Goal: Transaction & Acquisition: Purchase product/service

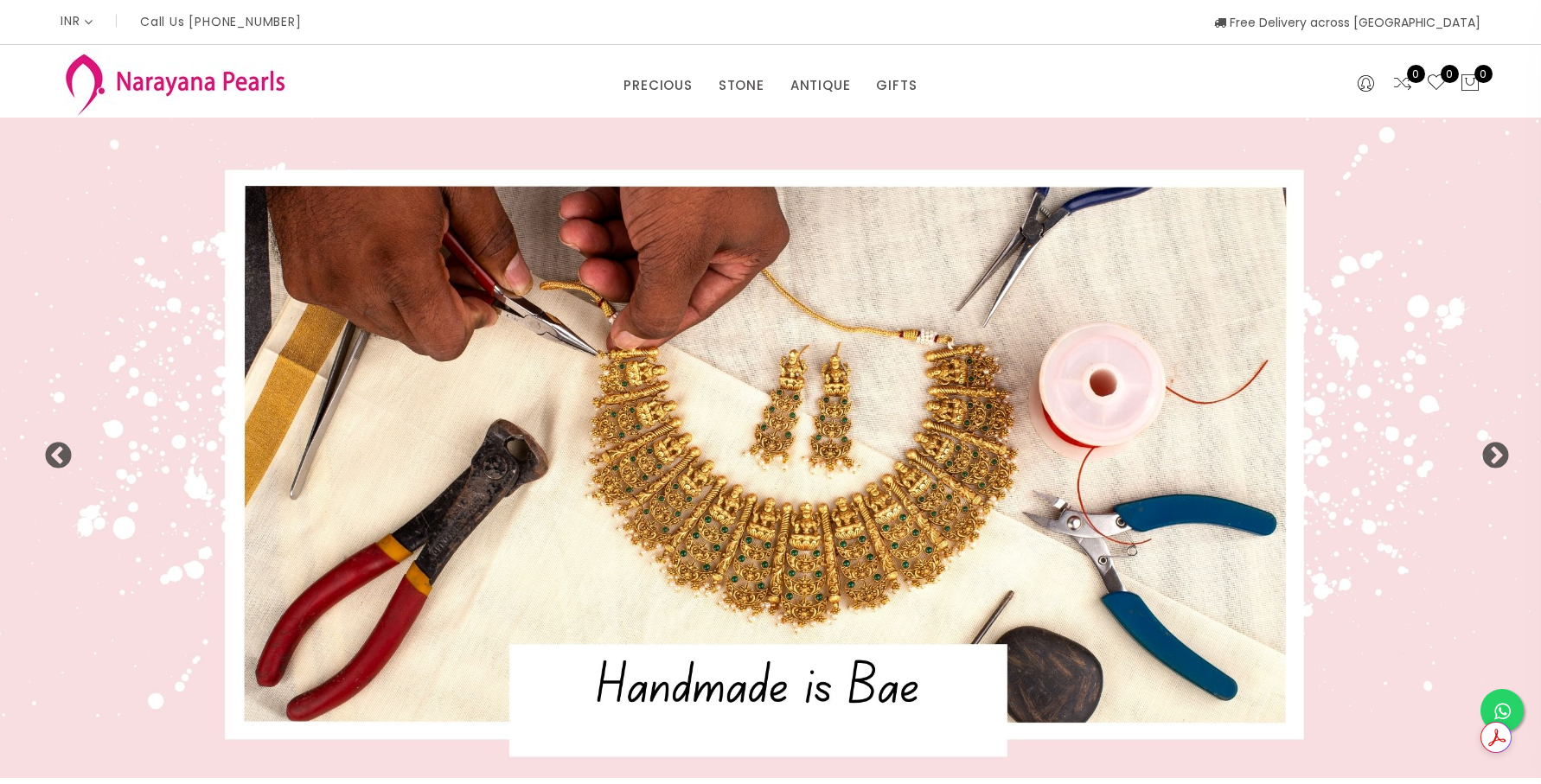
select select "INR"
click at [750, 163] on link "NECKLACE" at bounding box center [796, 166] width 147 height 28
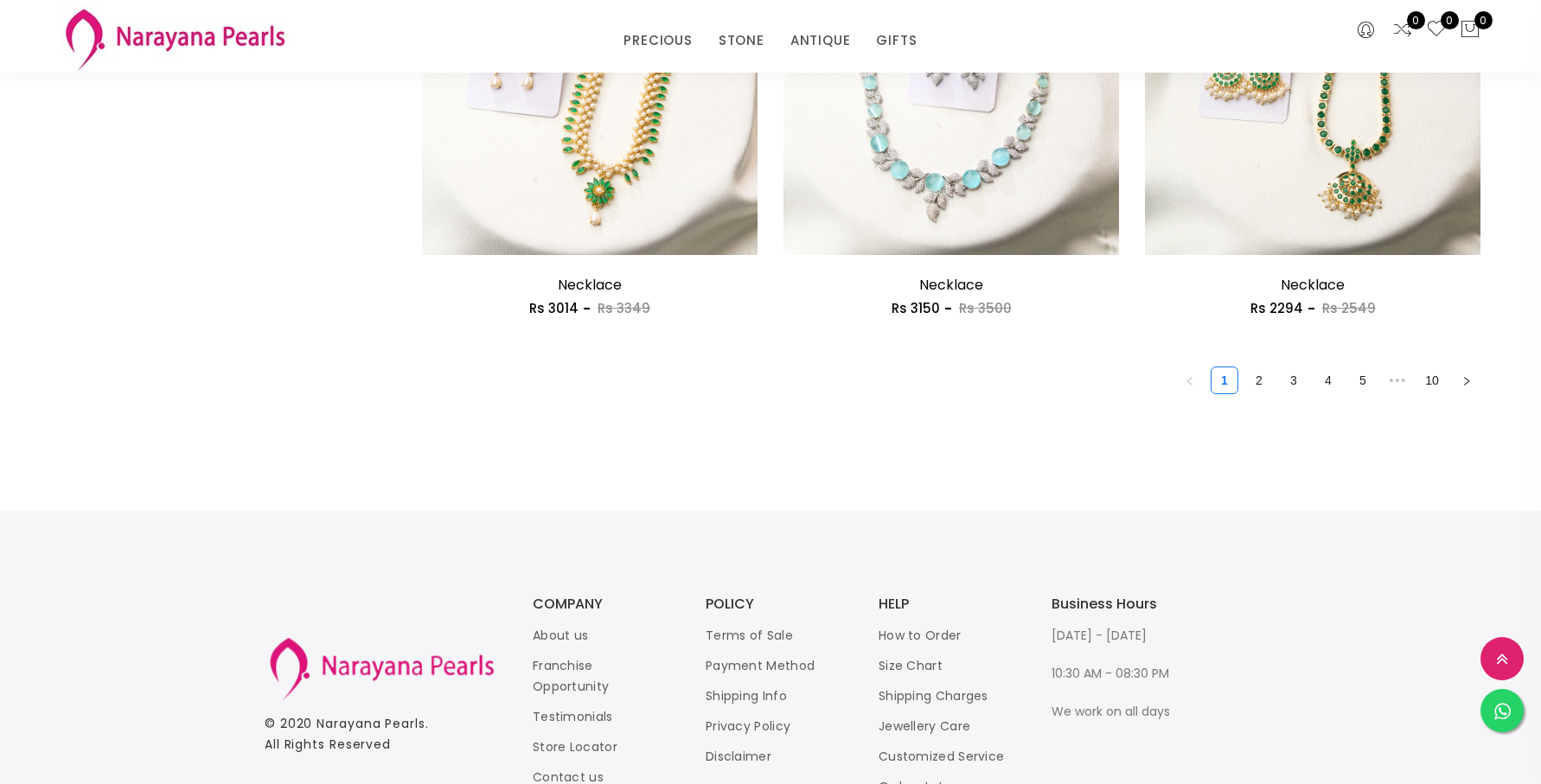
scroll to position [2877, 0]
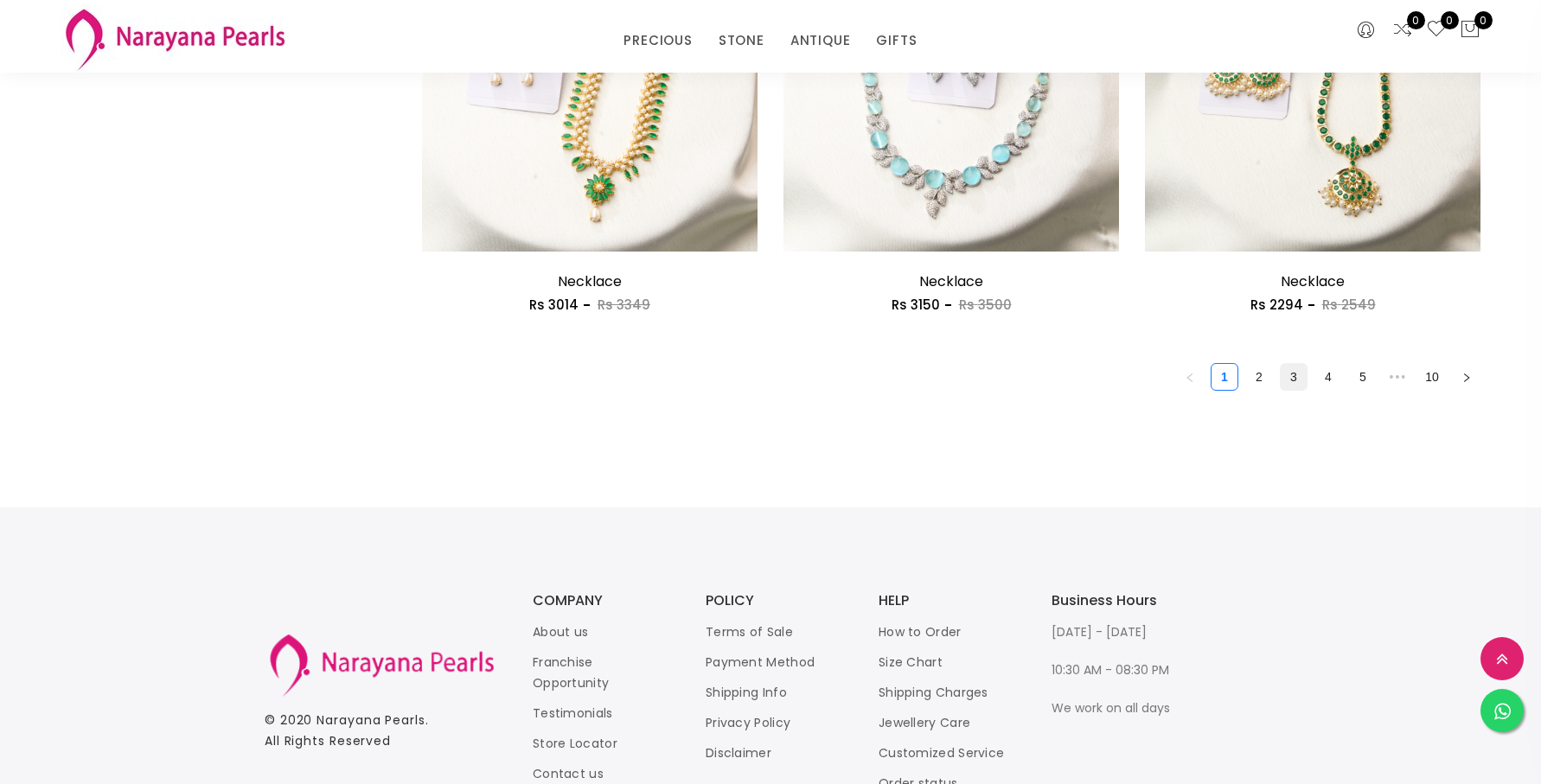
click at [1287, 375] on link "3" at bounding box center [1293, 376] width 26 height 26
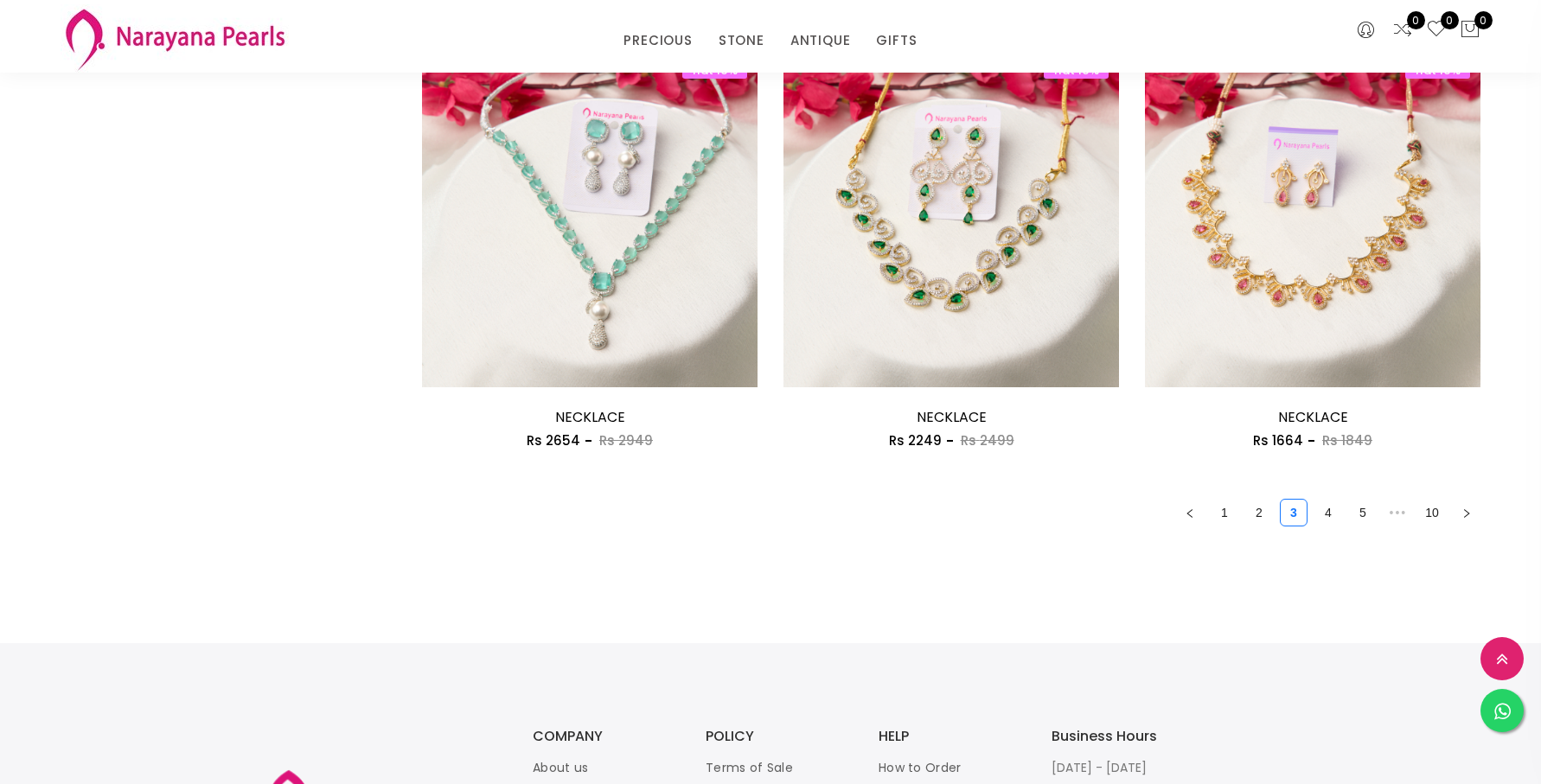
scroll to position [2742, 0]
click at [1332, 509] on link "4" at bounding box center [1328, 511] width 26 height 26
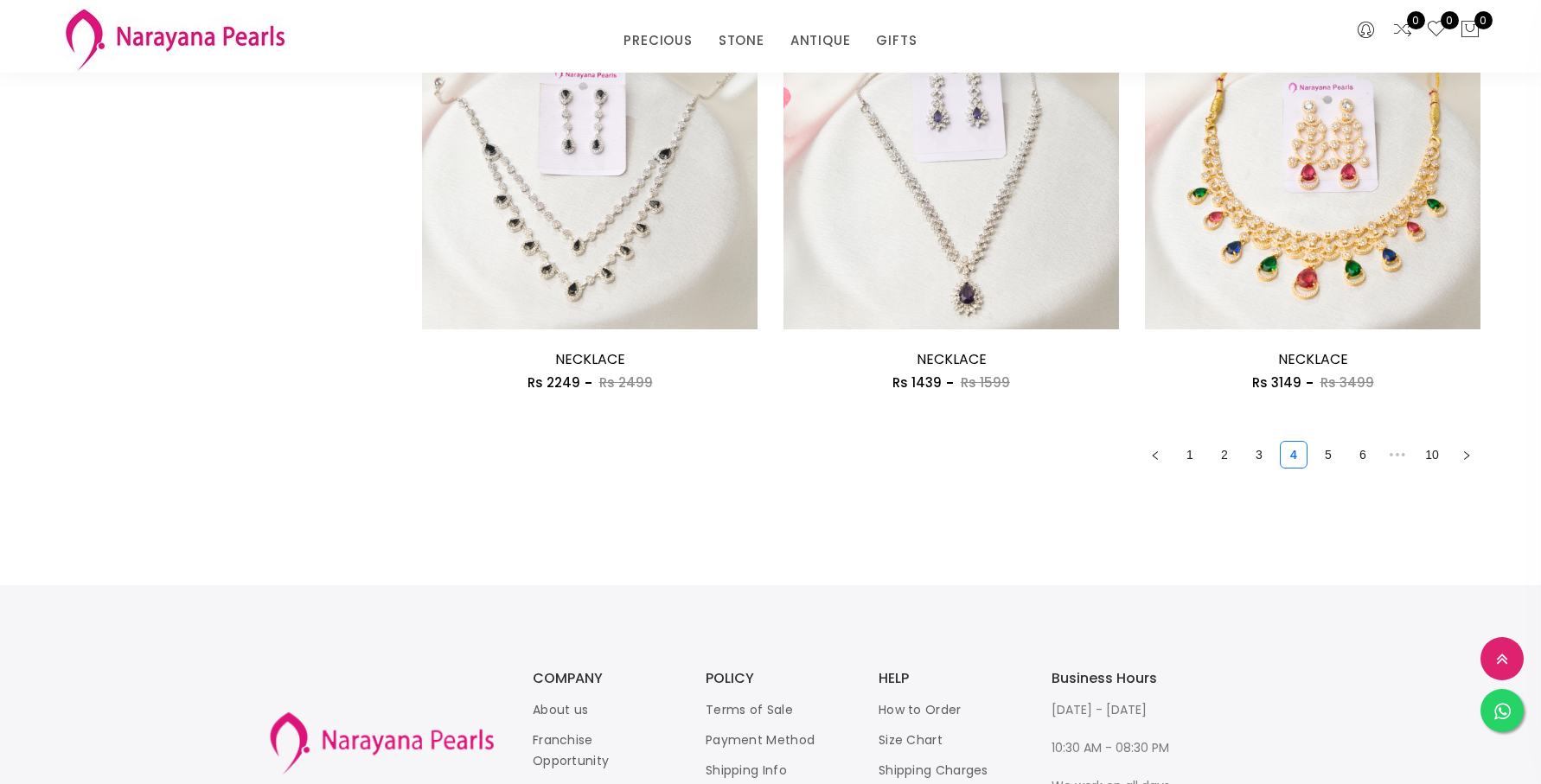
scroll to position [2802, 0]
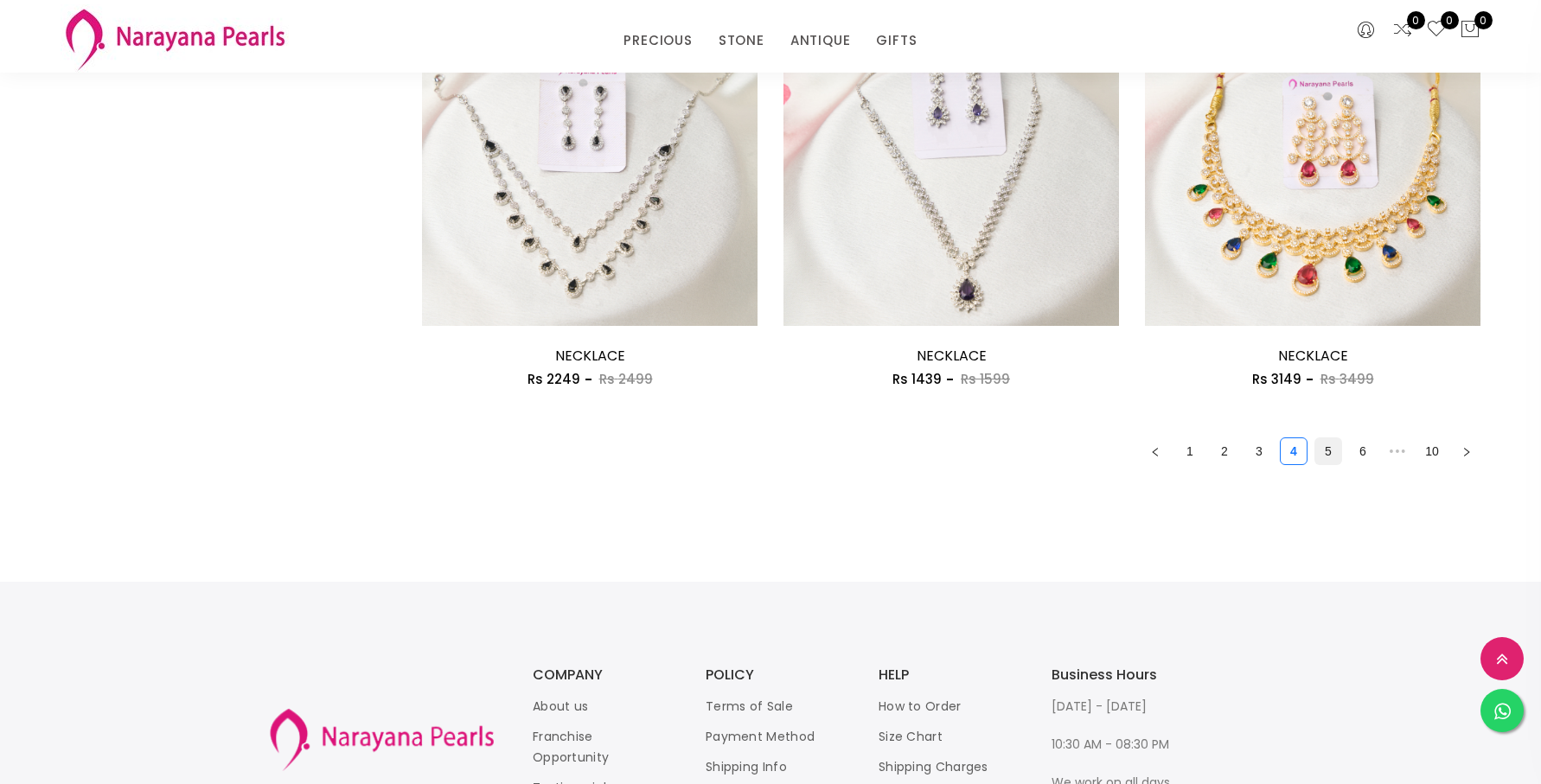
click at [1329, 452] on link "5" at bounding box center [1328, 451] width 26 height 26
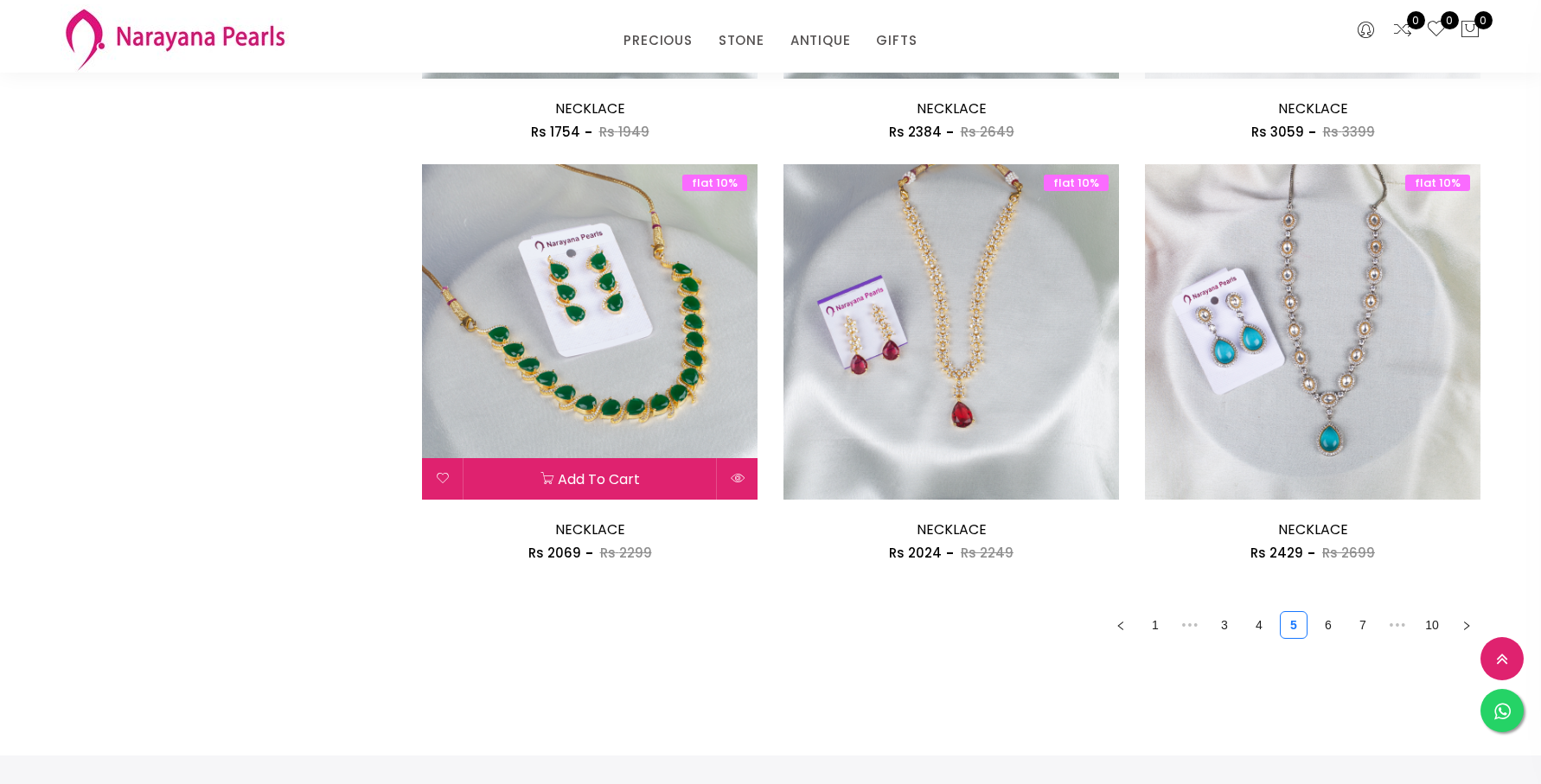
scroll to position [2626, 0]
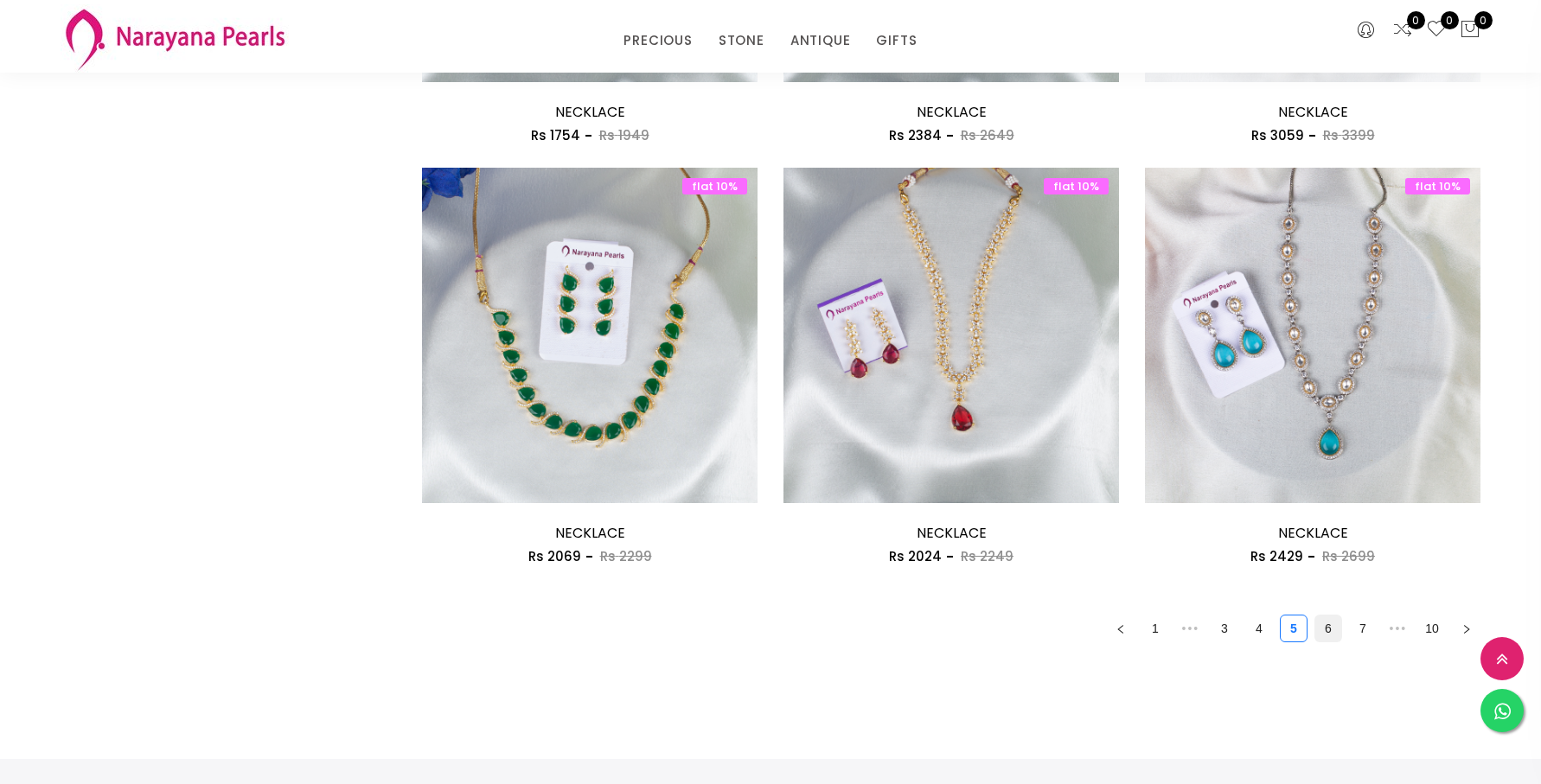
click at [1336, 633] on link "6" at bounding box center [1328, 628] width 26 height 26
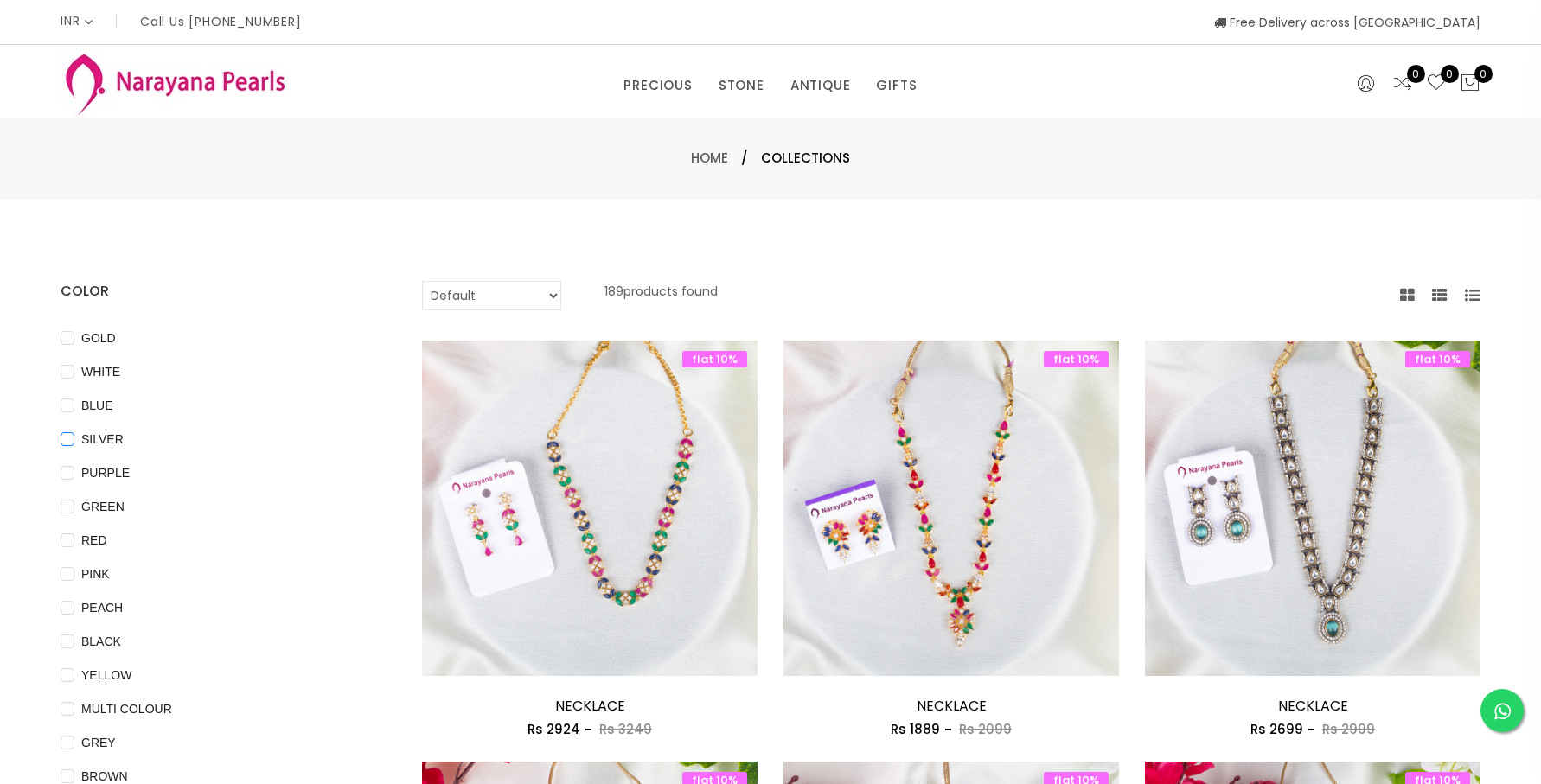
click at [72, 436] on input "SILVER" at bounding box center [67, 451] width 14 height 39
checkbox input "true"
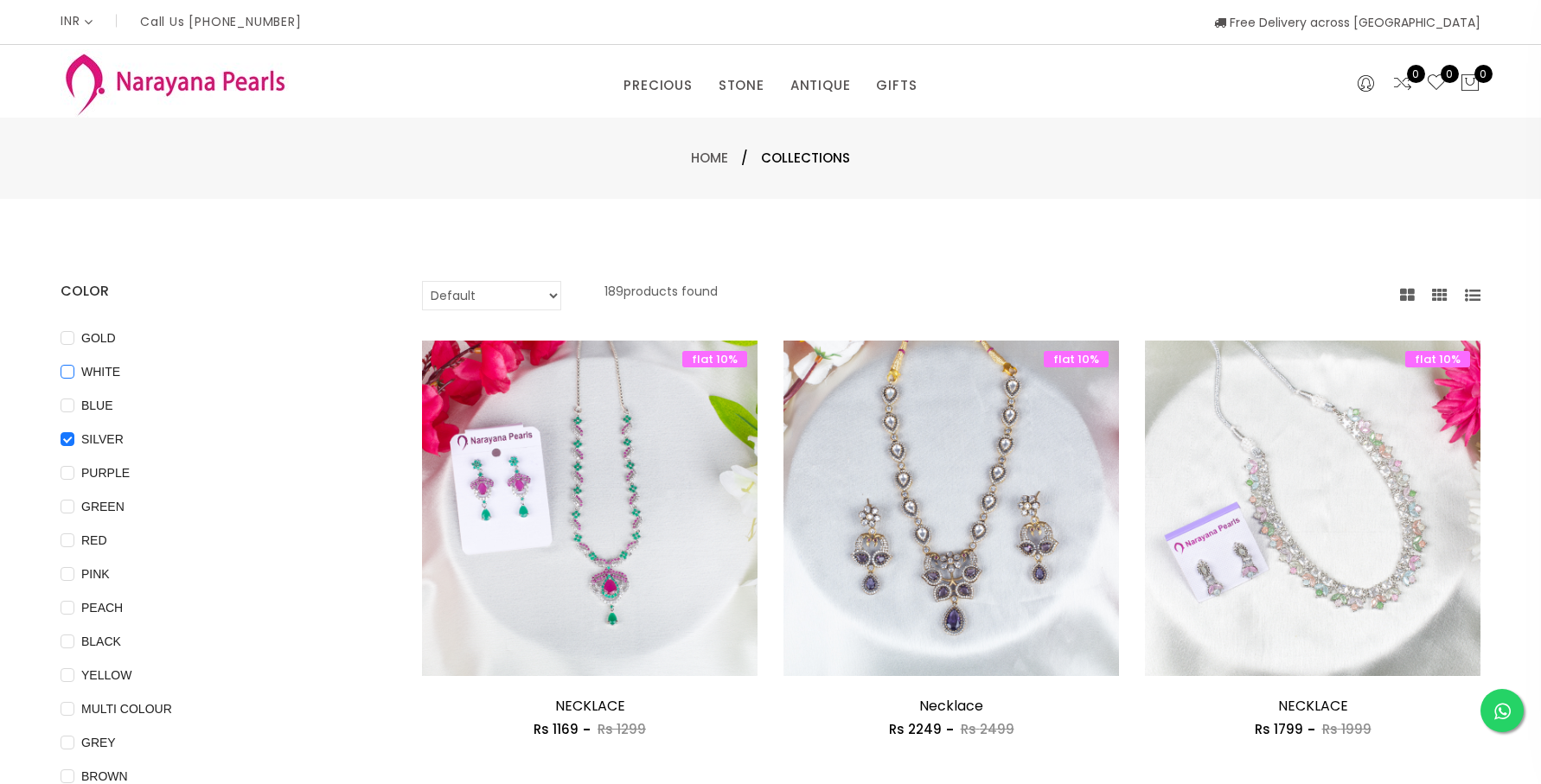
click at [89, 374] on span "WHITE" at bounding box center [100, 371] width 52 height 19
click at [74, 374] on input "WHITE" at bounding box center [67, 383] width 14 height 39
checkbox input "true"
